Goal: Task Accomplishment & Management: Use online tool/utility

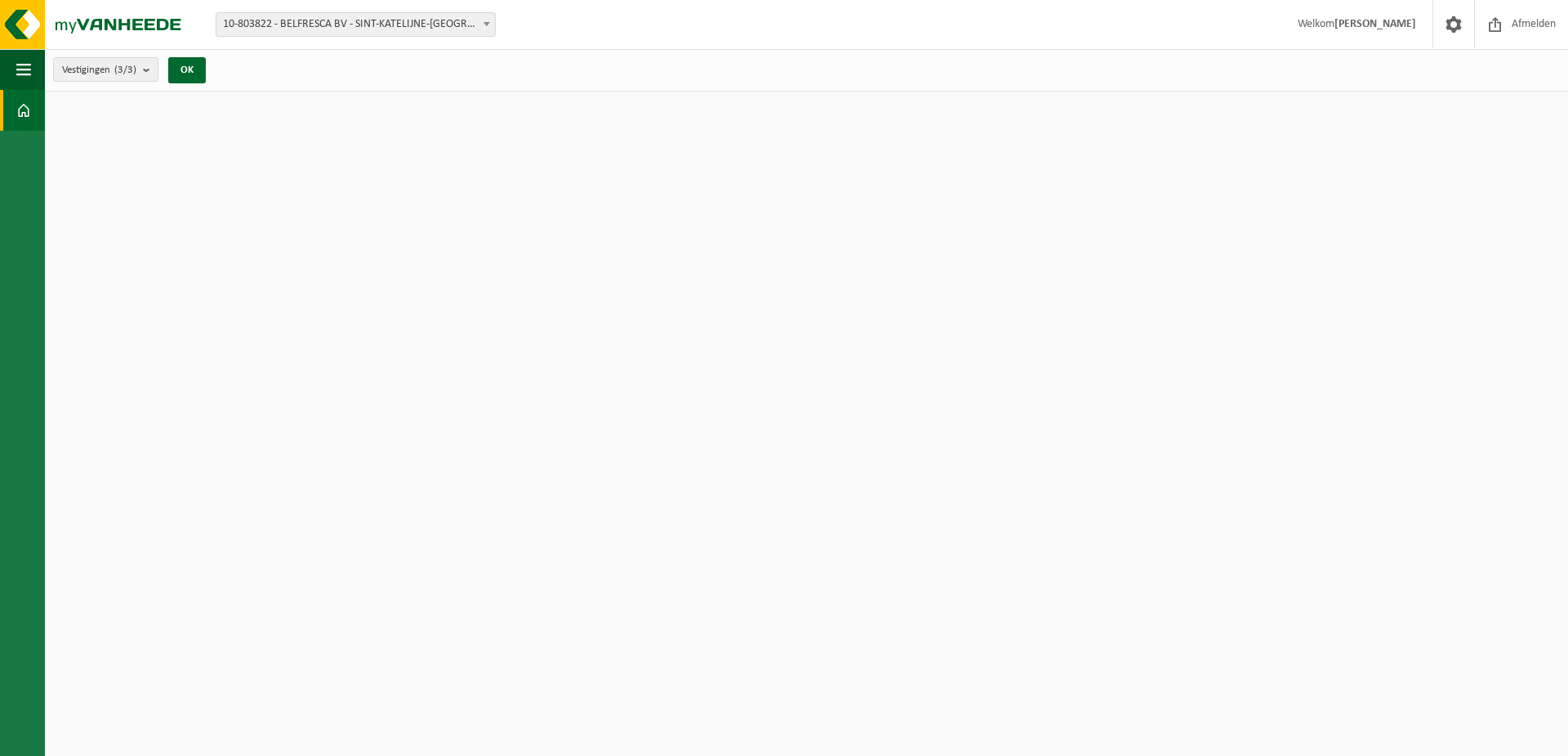
click at [14, 120] on link "Dashboard" at bounding box center [22, 110] width 45 height 41
click at [186, 68] on button "OK" at bounding box center [187, 70] width 38 height 26
click at [14, 70] on button "Navigatie" at bounding box center [22, 70] width 45 height 41
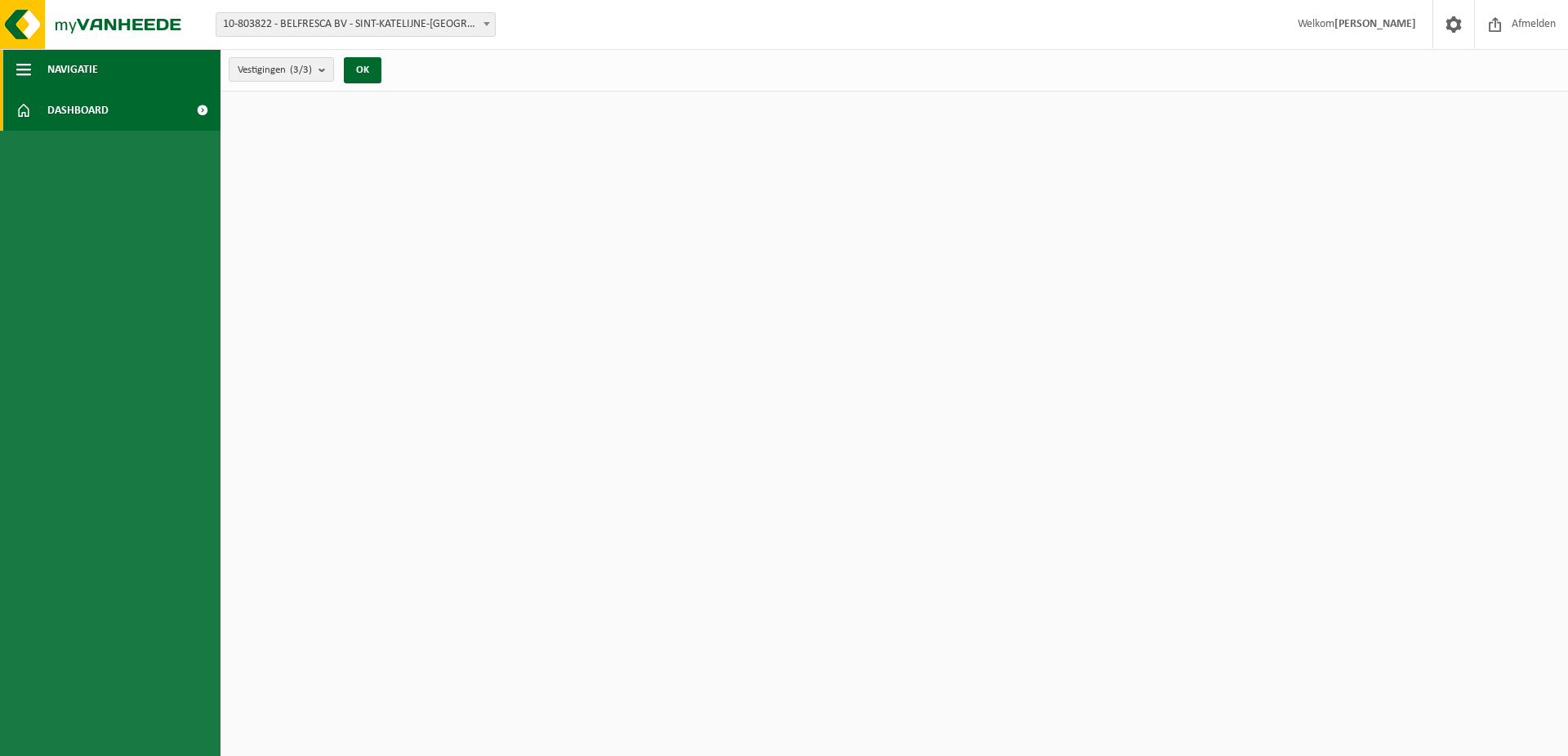
click at [14, 70] on button "Navigatie" at bounding box center [110, 70] width 220 height 41
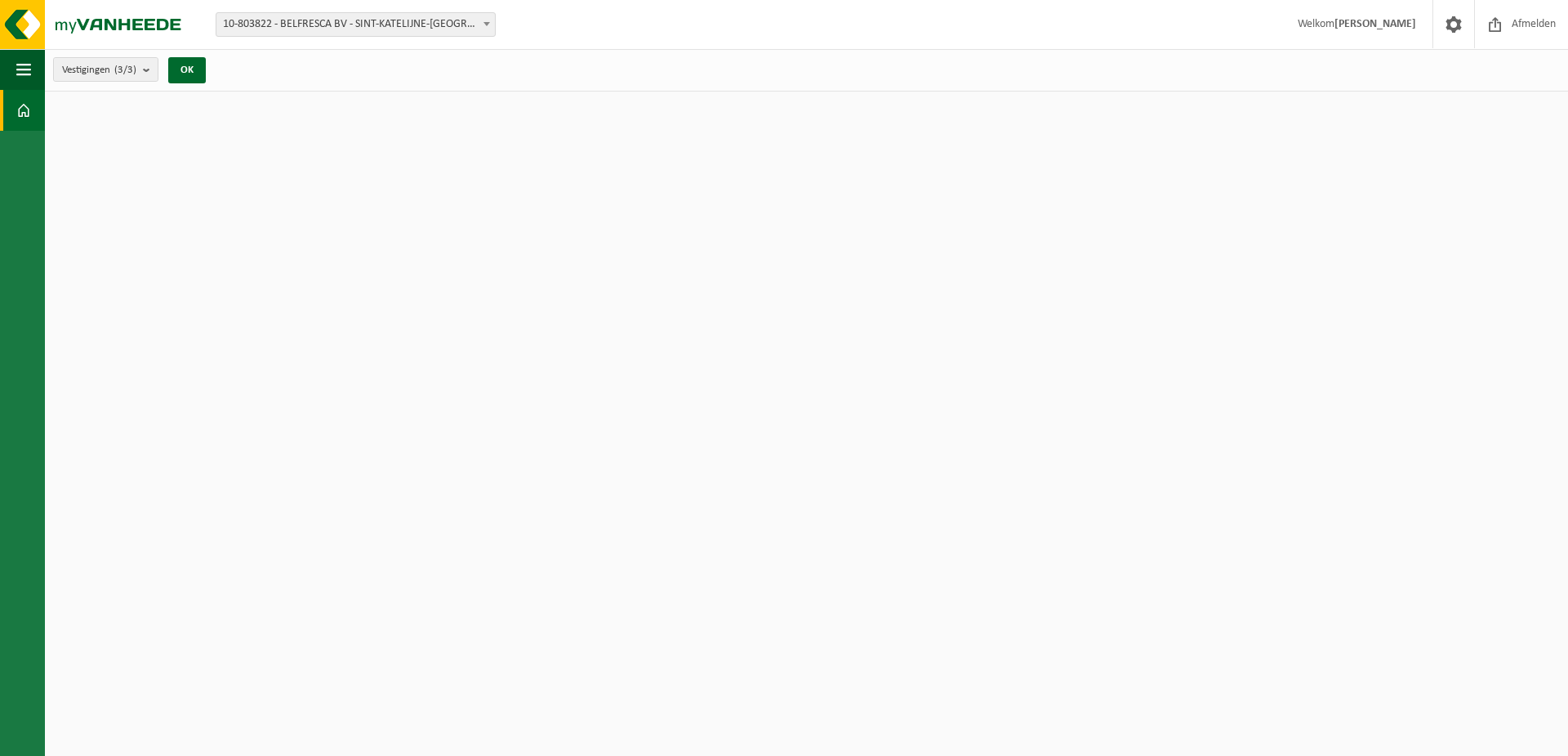
click at [30, 99] on span at bounding box center [23, 110] width 14 height 41
click at [224, 68] on div "Vestigingen (3/3) Alles selecteren Alles deselecteren Actieve selecteren BELFRE…" at bounding box center [134, 69] width 179 height 35
click at [203, 68] on button "OK" at bounding box center [187, 70] width 38 height 26
click at [190, 64] on button "OK" at bounding box center [187, 70] width 38 height 26
click at [126, 71] on count "(3/3)" at bounding box center [125, 70] width 22 height 11
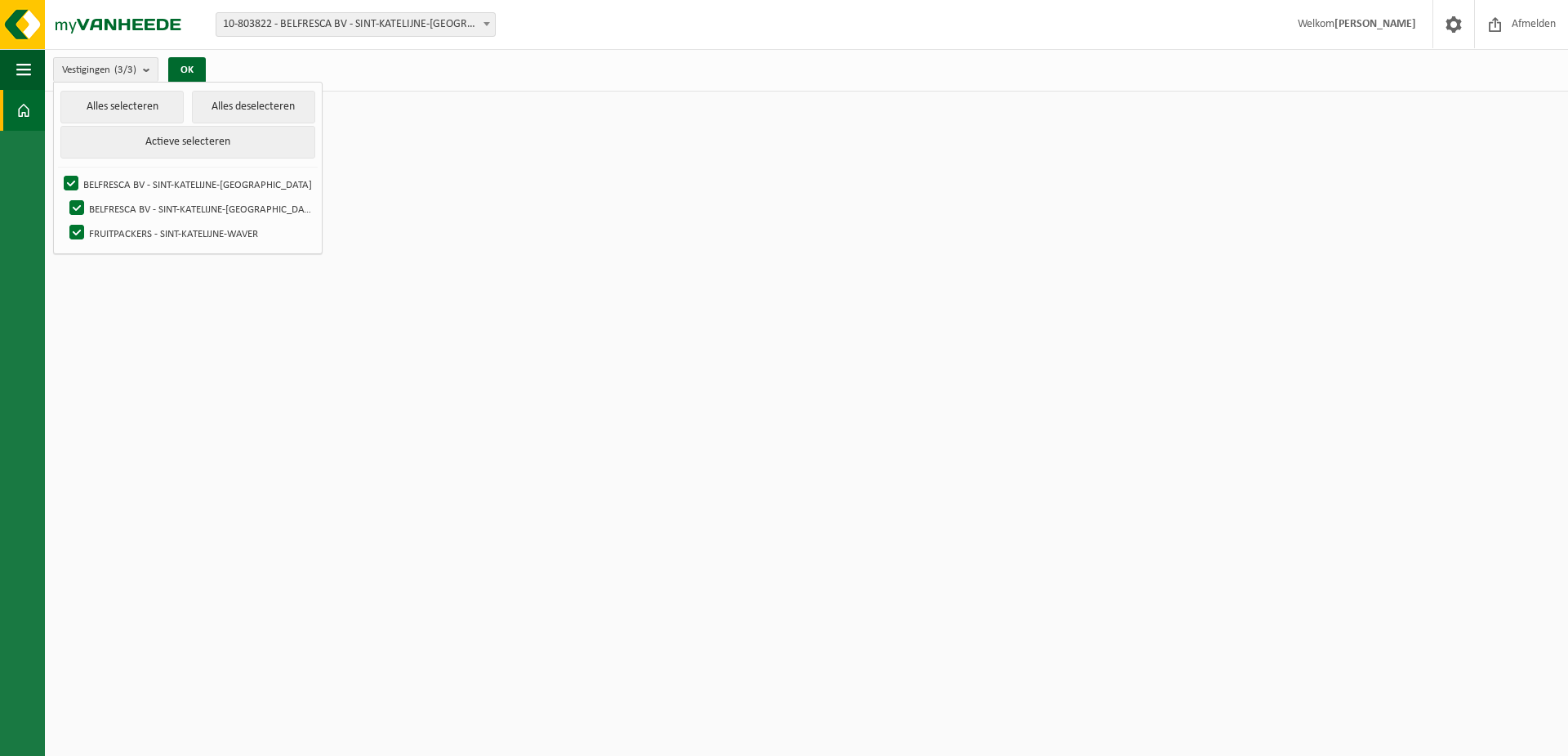
click at [294, 60] on div "Vestigingen (3/3) Alles selecteren Alles deselecteren Actieve selecteren BELFRE…" at bounding box center [806, 70] width 1523 height 42
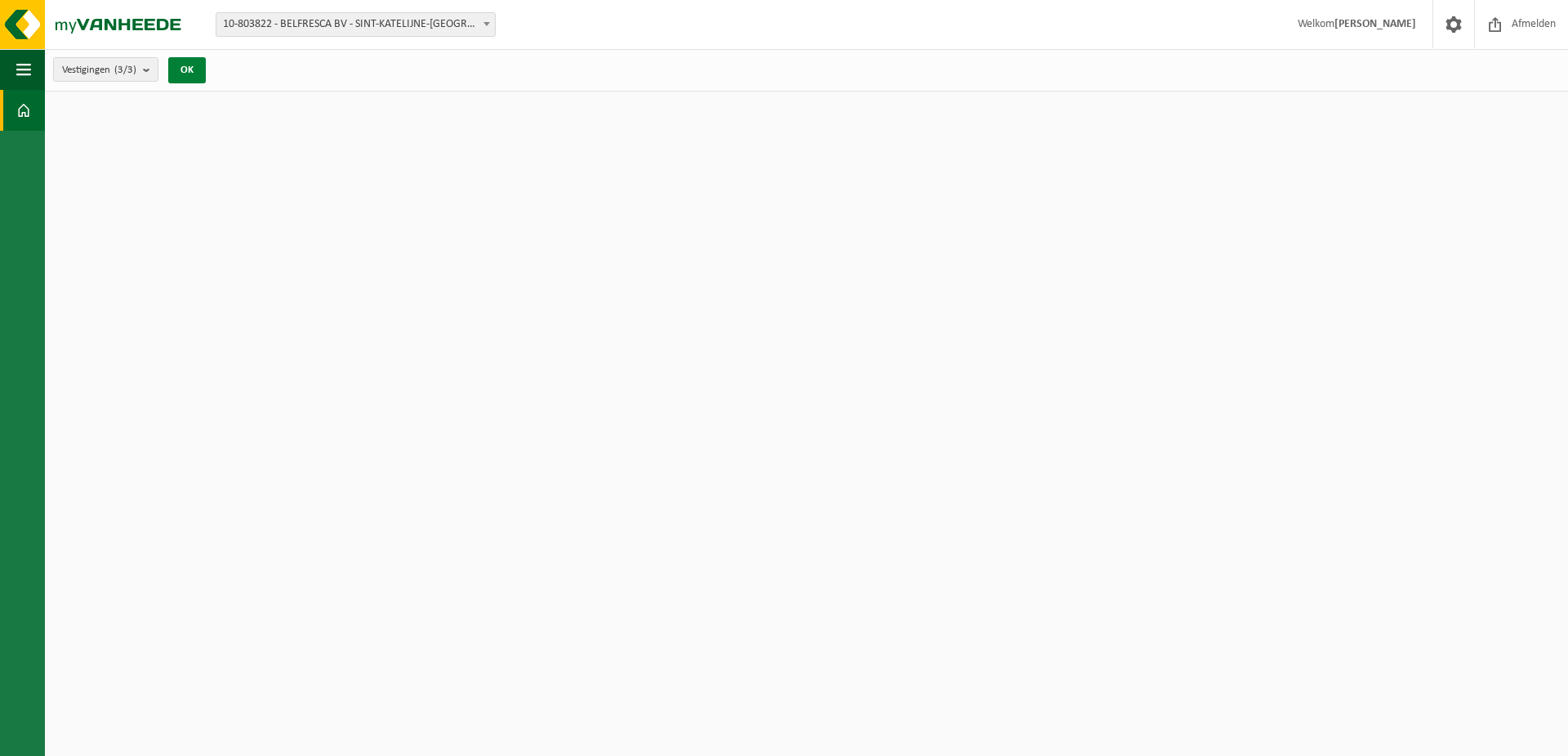
click at [206, 69] on button "OK" at bounding box center [187, 70] width 38 height 26
click at [22, 74] on span "button" at bounding box center [23, 70] width 14 height 41
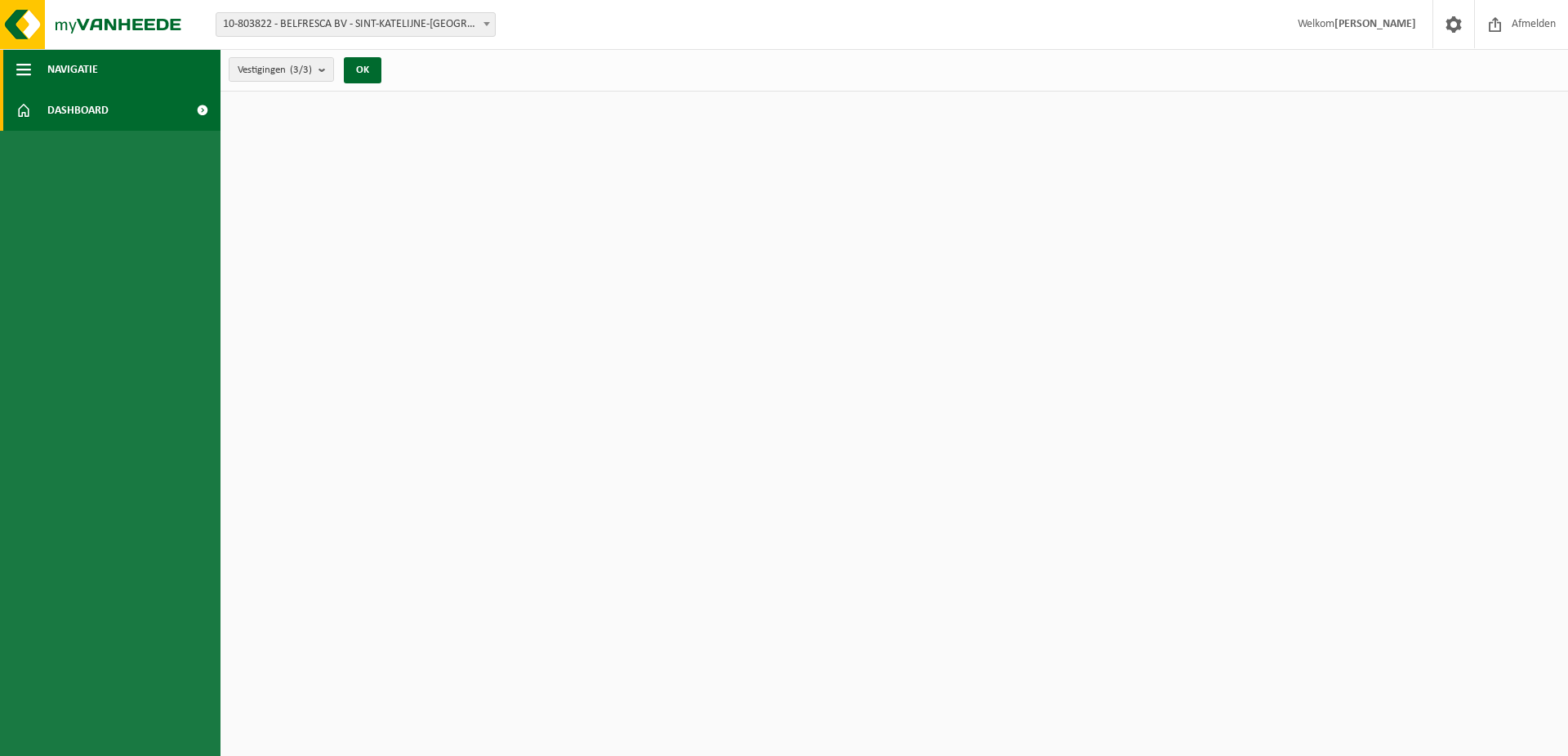
click at [44, 70] on button "Navigatie" at bounding box center [110, 70] width 220 height 41
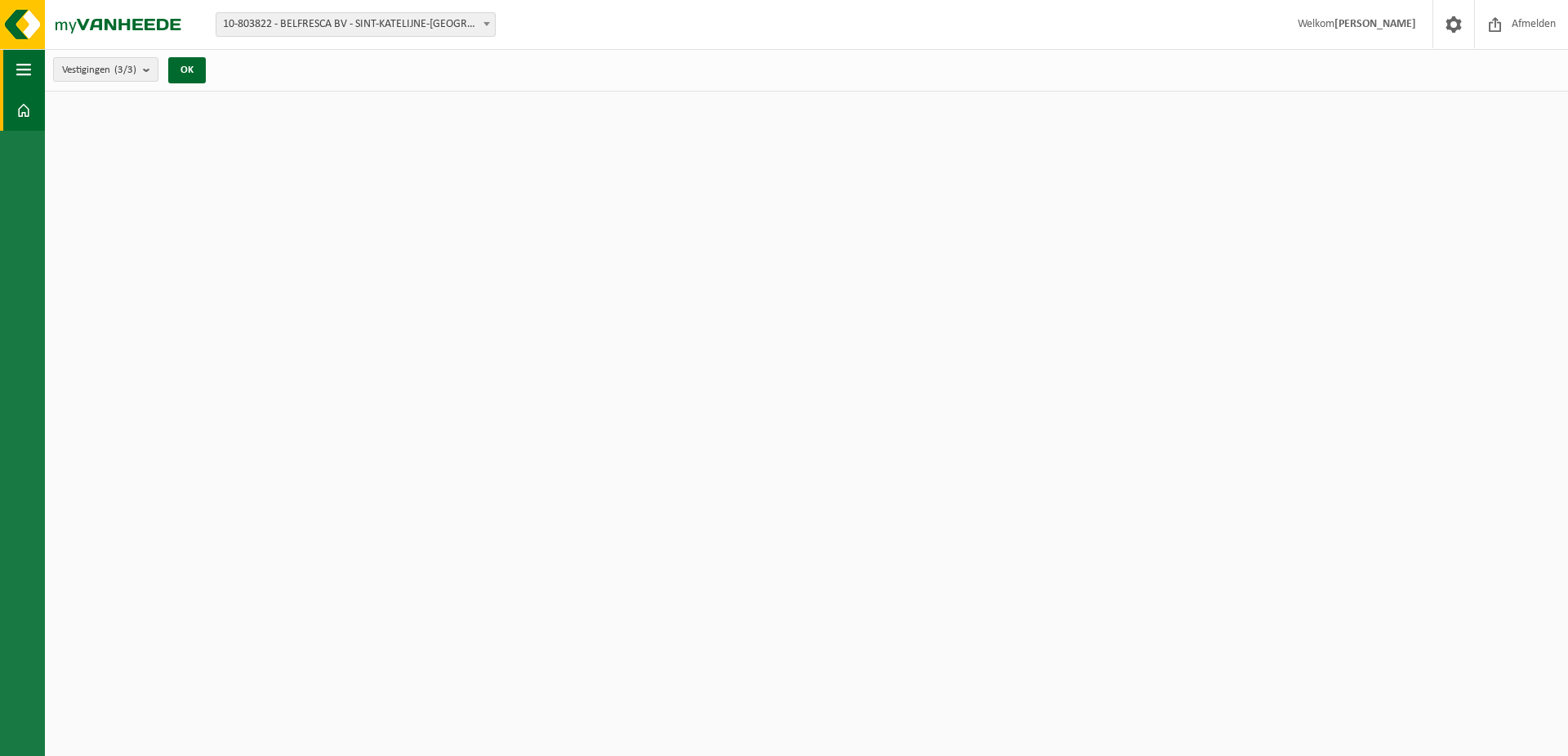
click at [25, 71] on span "button" at bounding box center [23, 70] width 14 height 41
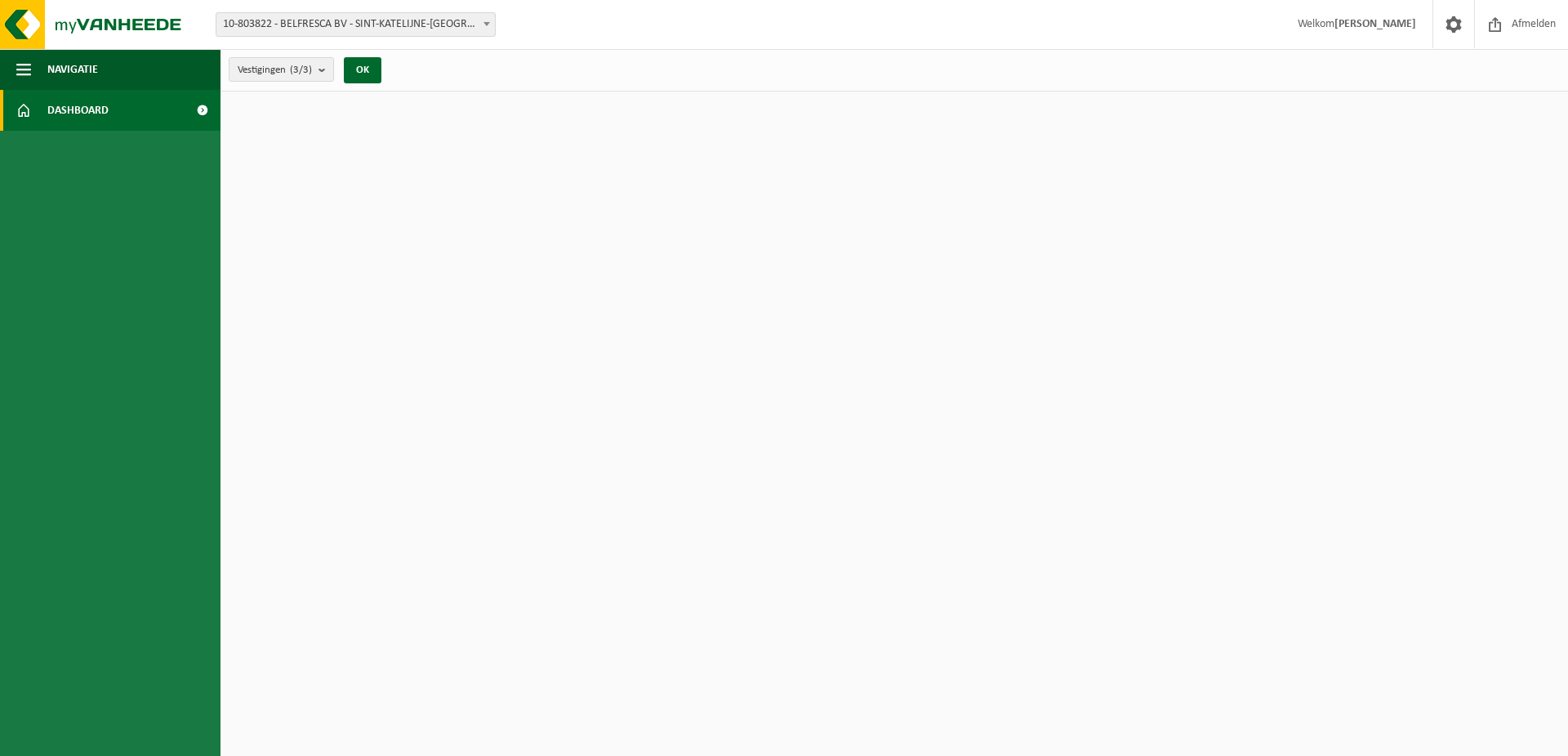
click at [70, 122] on span "Dashboard" at bounding box center [78, 110] width 61 height 41
click at [206, 108] on span at bounding box center [201, 110] width 37 height 41
click at [592, 164] on html "Vestiging: 10-803822 - BELFRESCA BV - SINT-KATELIJNE-WAVER 10-886542 - [GEOGRAP…" at bounding box center [784, 378] width 1568 height 756
click at [200, 108] on span at bounding box center [201, 110] width 37 height 41
click at [366, 73] on button "OK" at bounding box center [363, 70] width 38 height 26
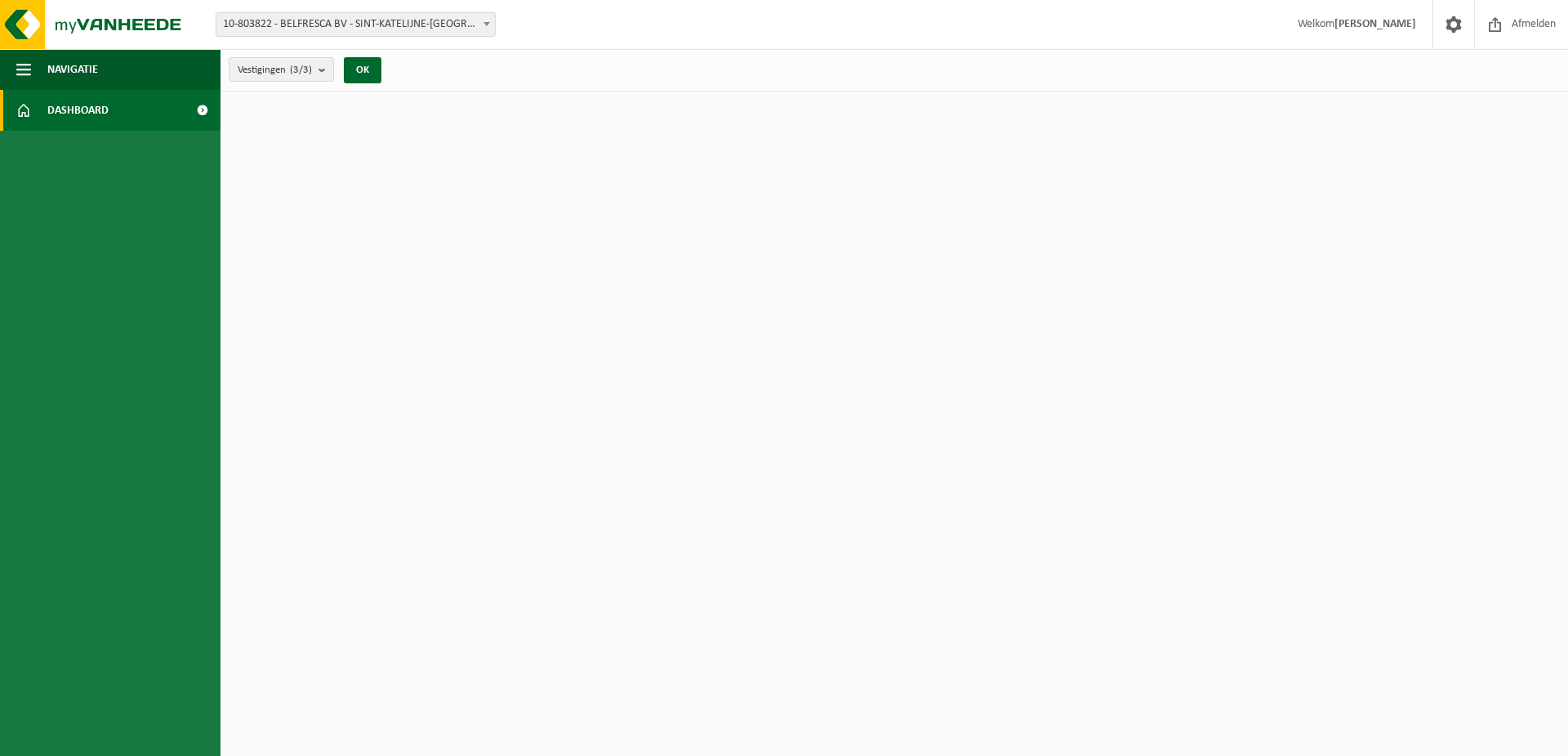
click at [1363, 23] on strong "[PERSON_NAME]" at bounding box center [1375, 24] width 81 height 13
click at [1537, 23] on span "Afmelden" at bounding box center [1534, 24] width 52 height 48
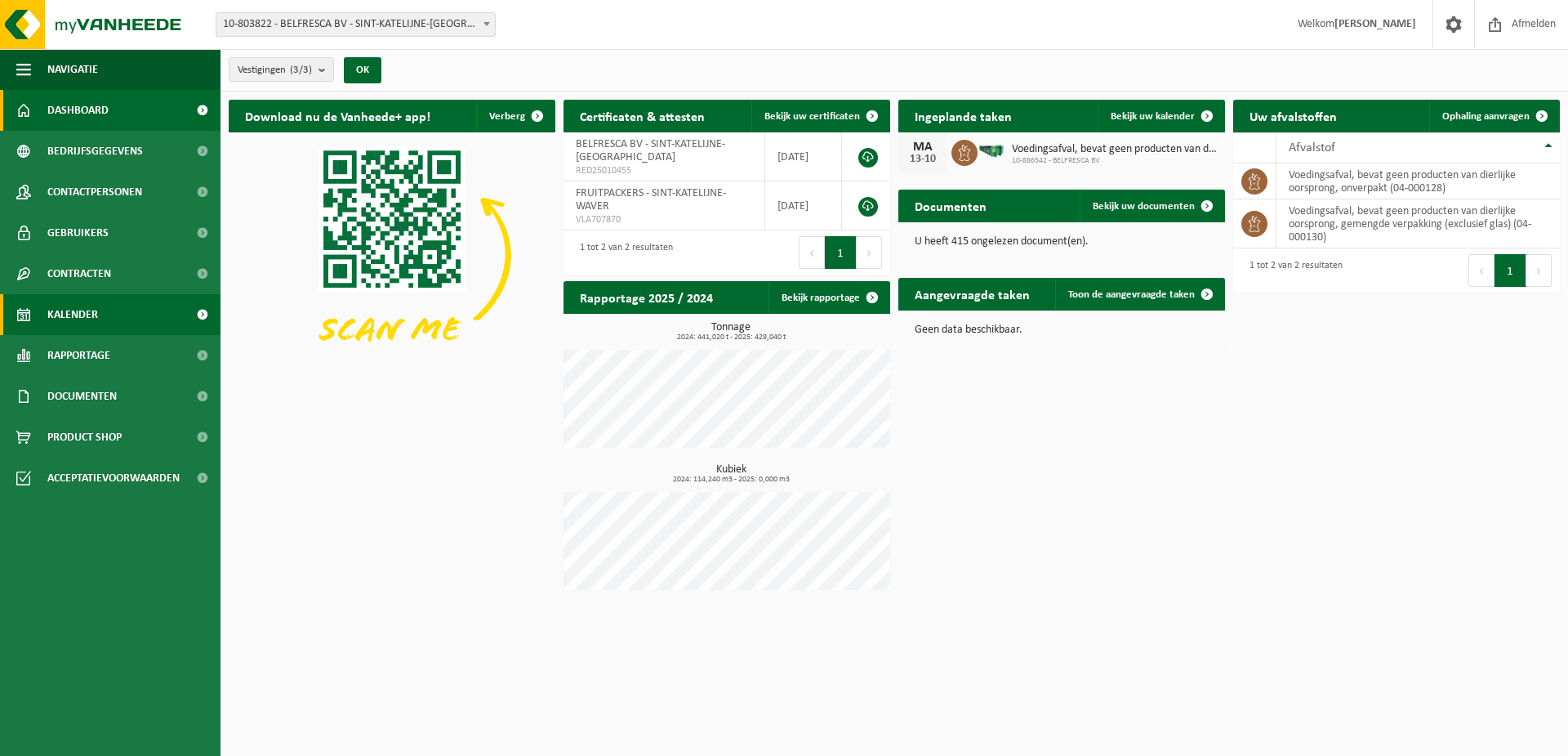
click at [91, 311] on span "Kalender" at bounding box center [73, 314] width 51 height 41
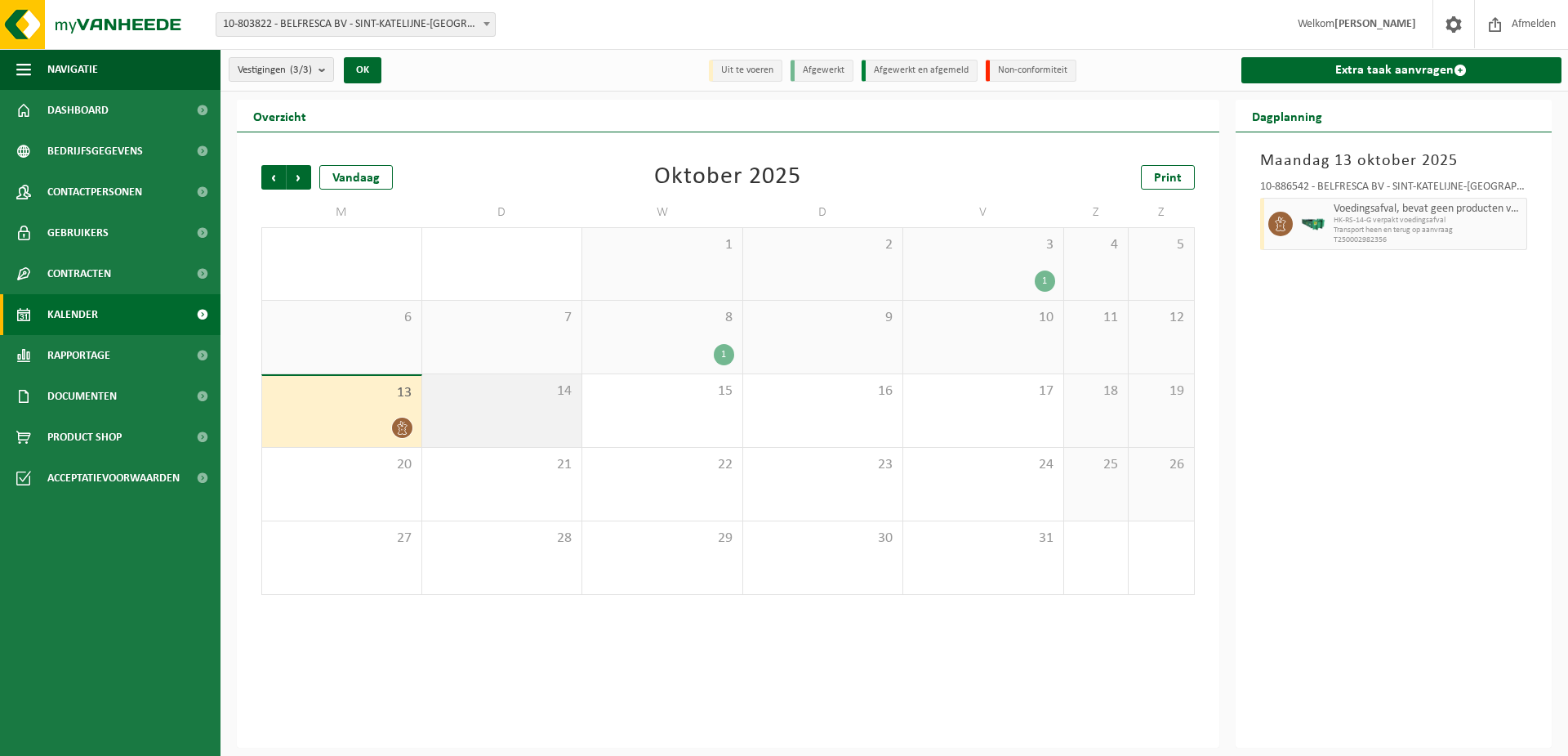
click at [543, 416] on div "14" at bounding box center [502, 410] width 160 height 73
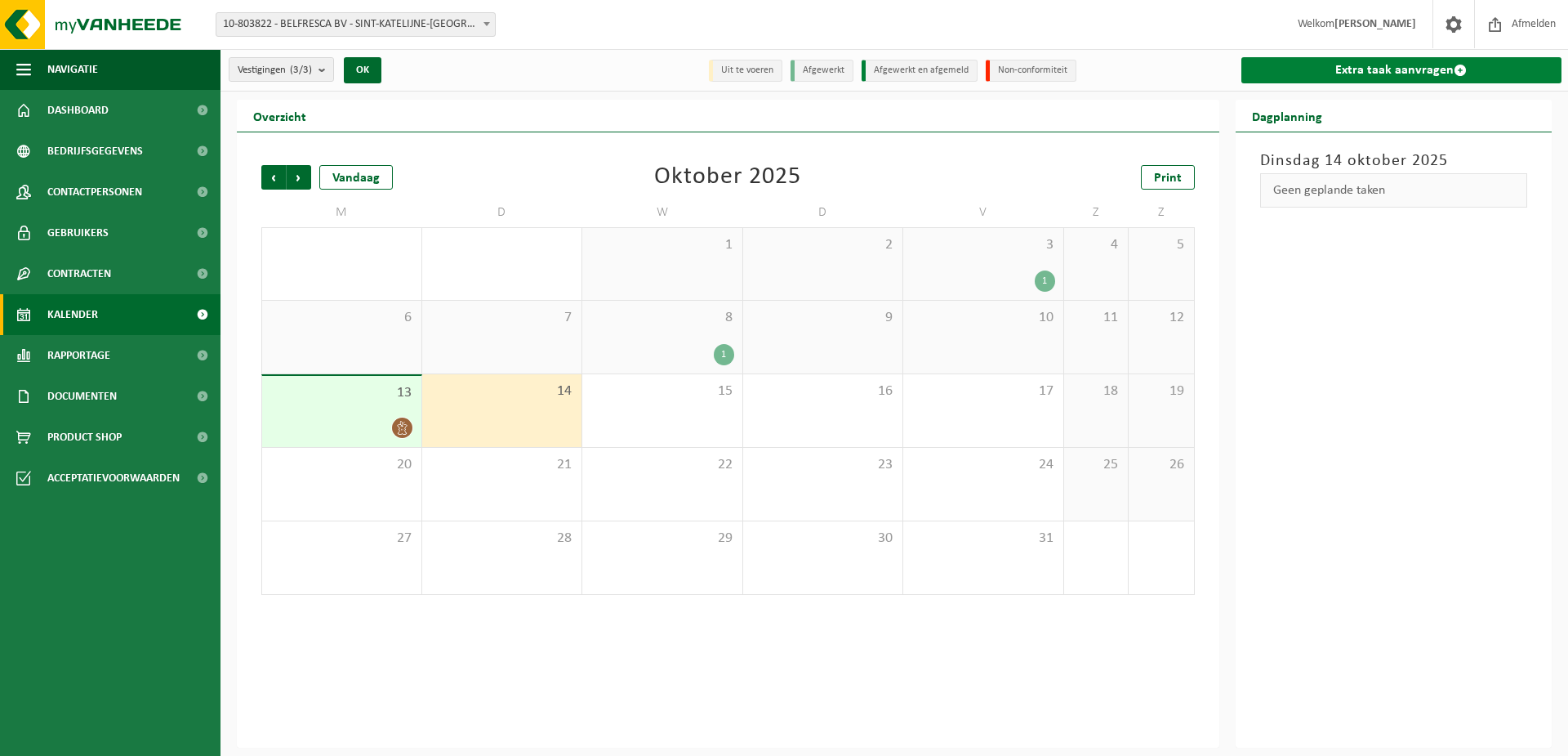
click at [1375, 63] on link "Extra taak aanvragen" at bounding box center [1401, 70] width 321 height 26
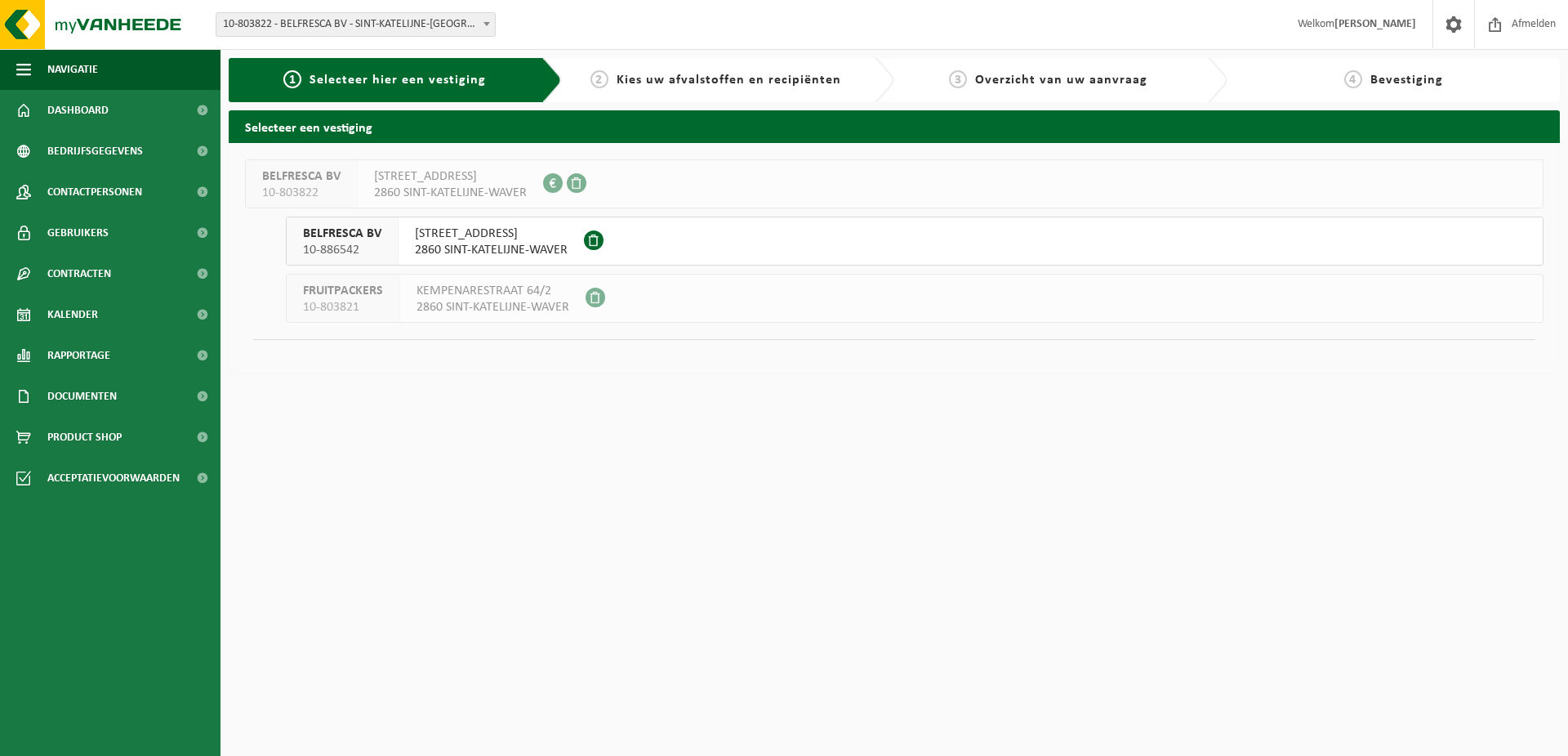
click at [509, 255] on span "2860 SINT-KATELIJNE-WAVER" at bounding box center [491, 250] width 153 height 16
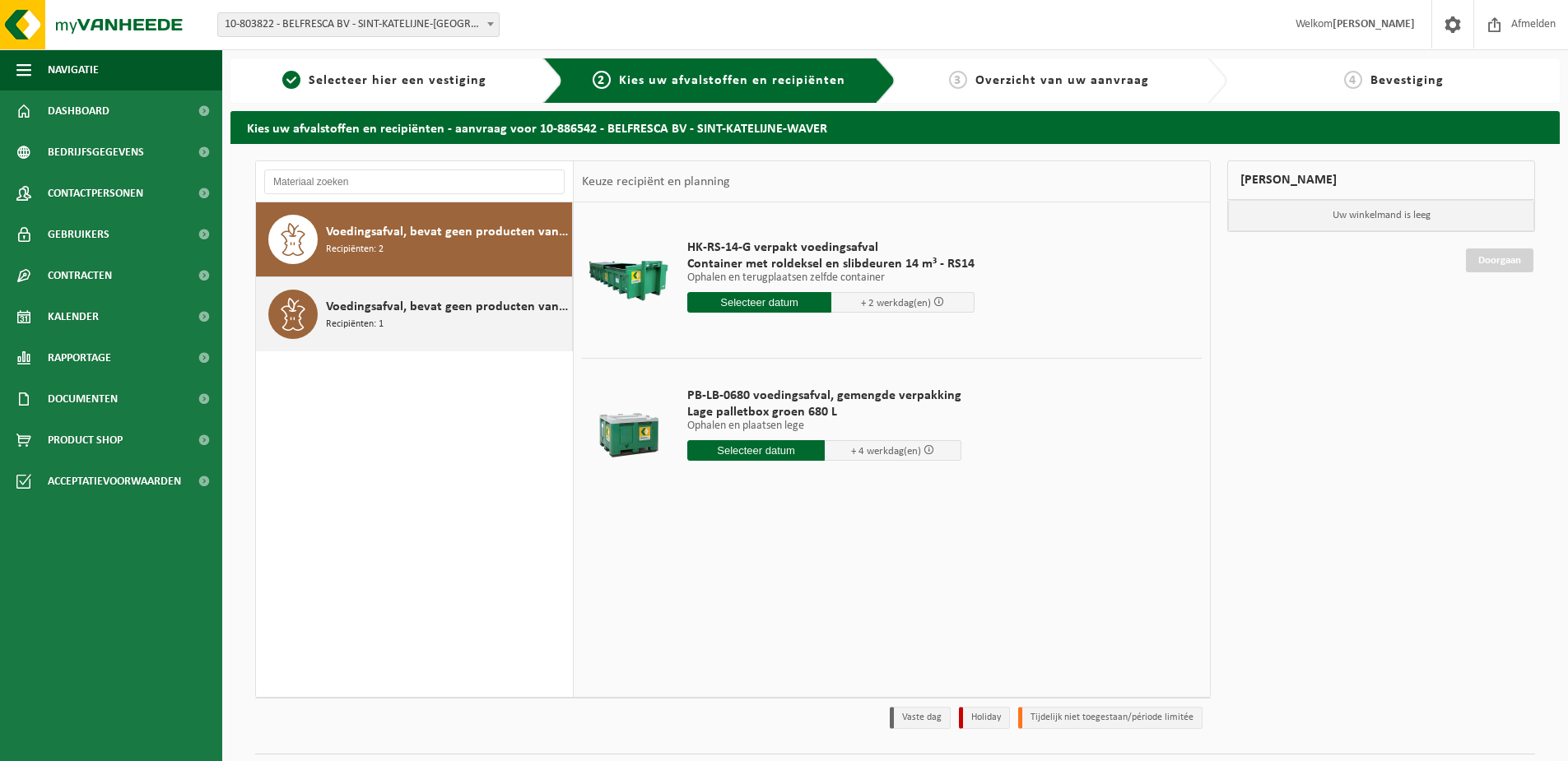
click at [467, 325] on div "Voedingsafval, bevat geen producten van dierlijke oorsprong, onverpakt Recipiën…" at bounding box center [447, 314] width 242 height 50
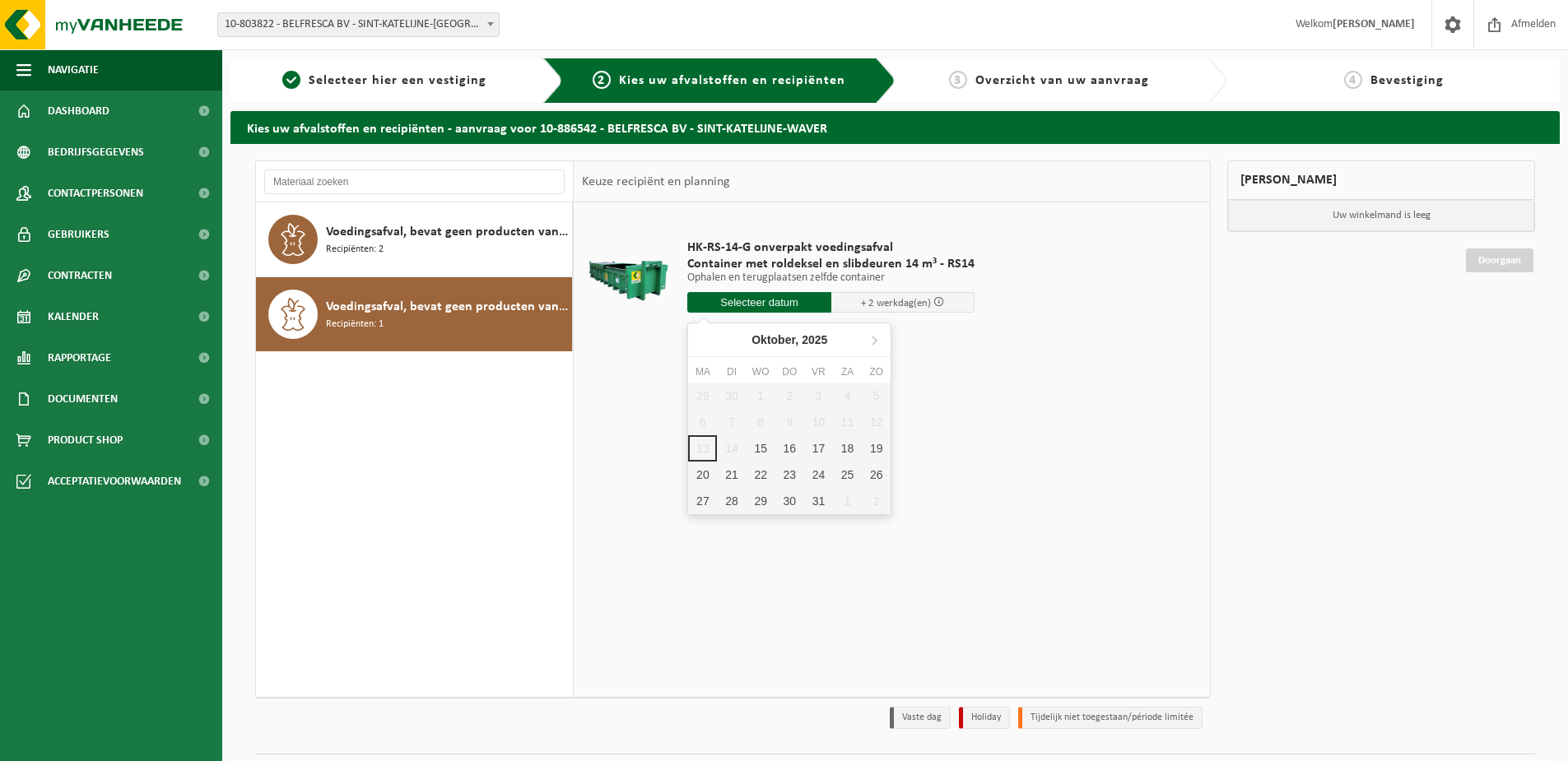
click at [721, 295] on input "text" at bounding box center [760, 302] width 144 height 21
click at [765, 449] on div "15" at bounding box center [761, 447] width 29 height 26
type input "Van 2025-10-15"
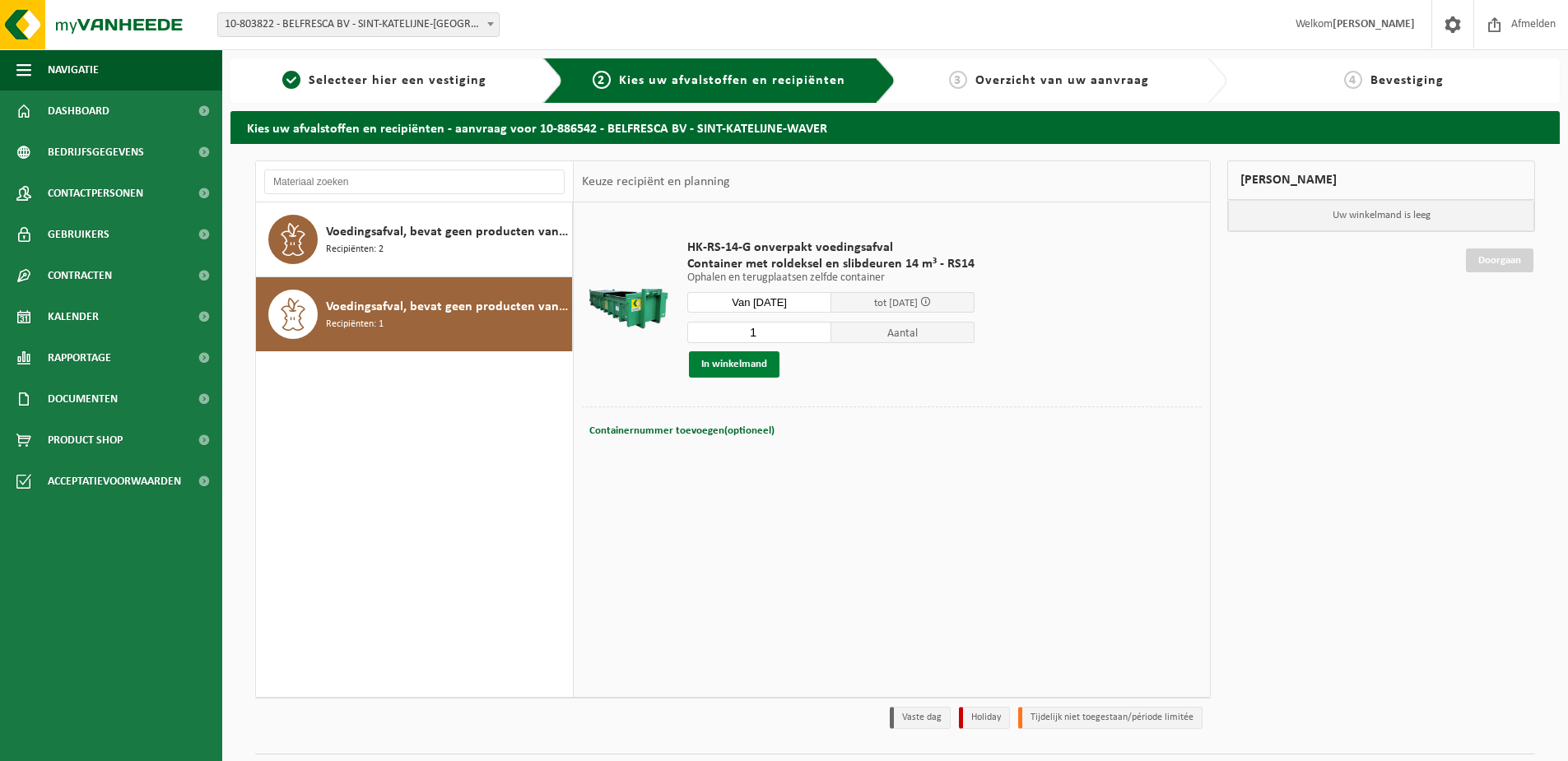
click at [737, 356] on button "In winkelmand" at bounding box center [733, 363] width 90 height 26
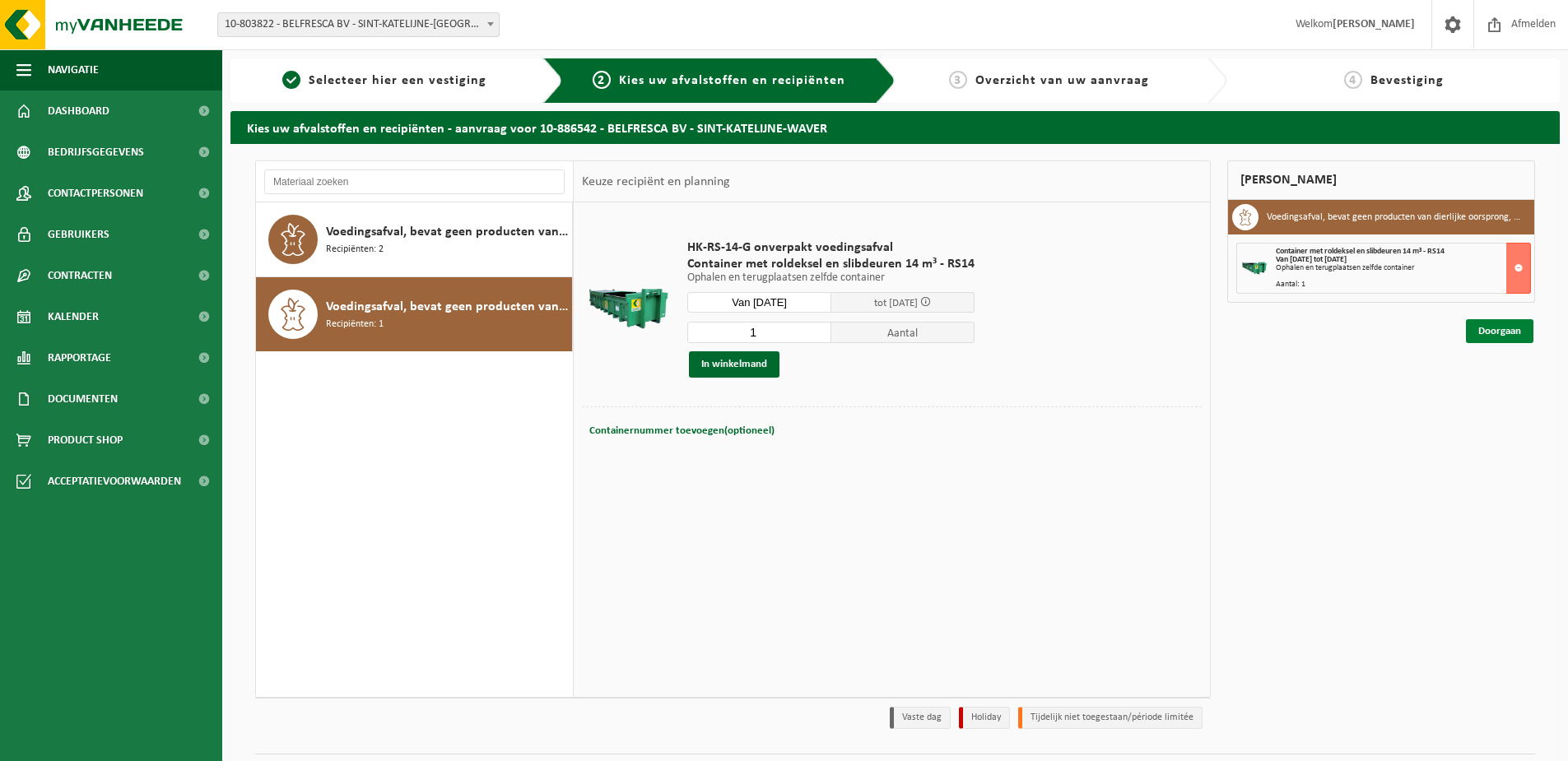
click at [1490, 329] on link "Doorgaan" at bounding box center [1499, 331] width 68 height 23
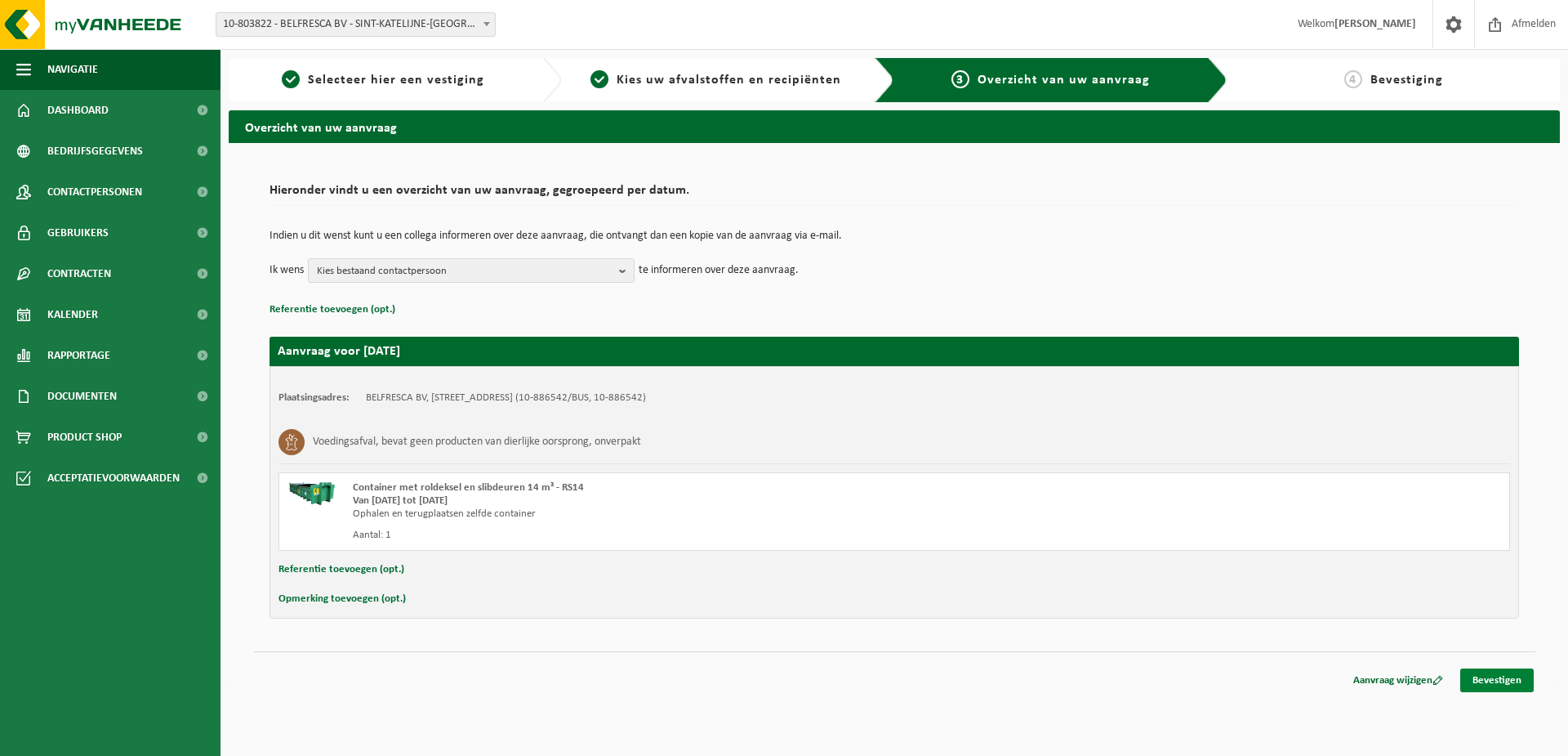
click at [1504, 679] on link "Bevestigen" at bounding box center [1497, 680] width 73 height 23
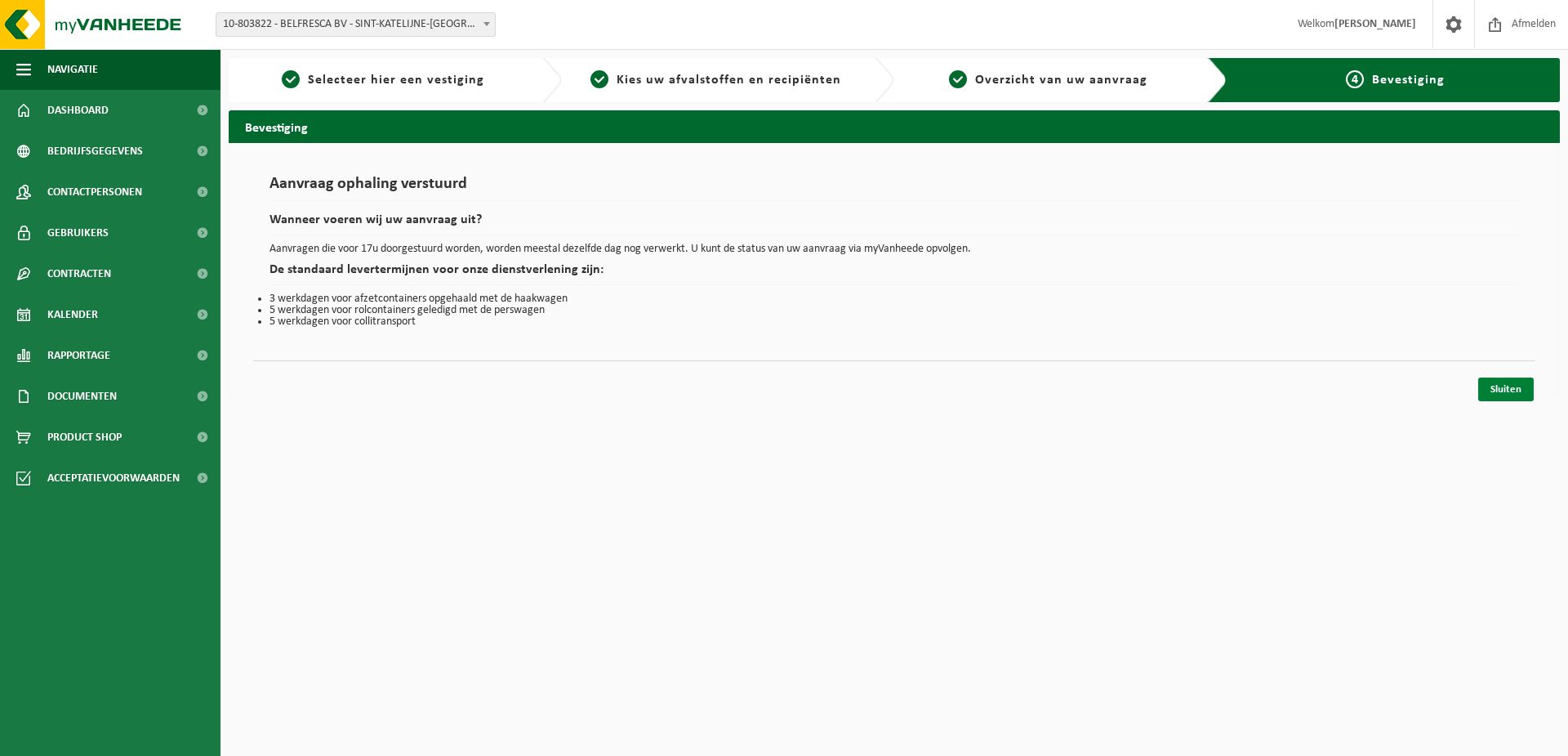
click at [1503, 387] on link "Sluiten" at bounding box center [1506, 389] width 56 height 23
